Goal: Task Accomplishment & Management: Manage account settings

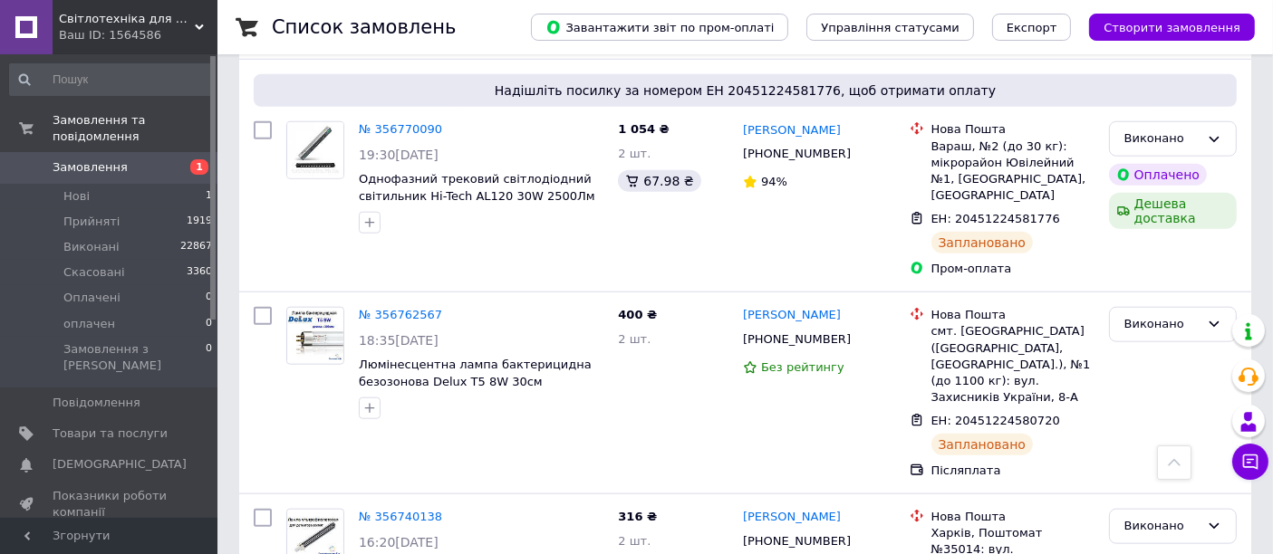
scroll to position [1812, 0]
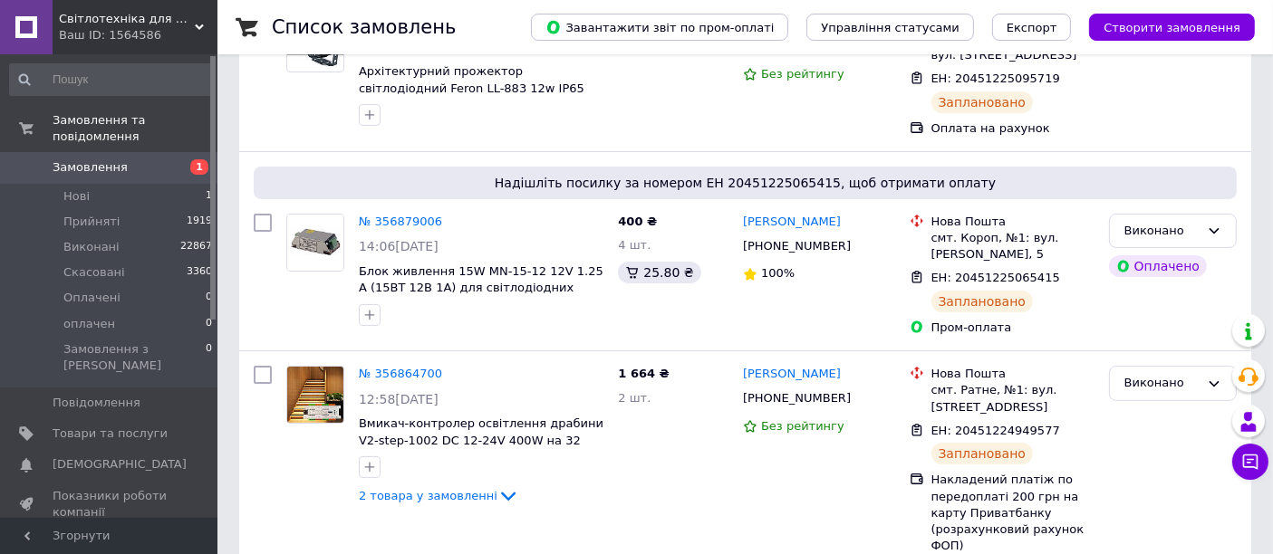
scroll to position [302, 0]
